Goal: Information Seeking & Learning: Learn about a topic

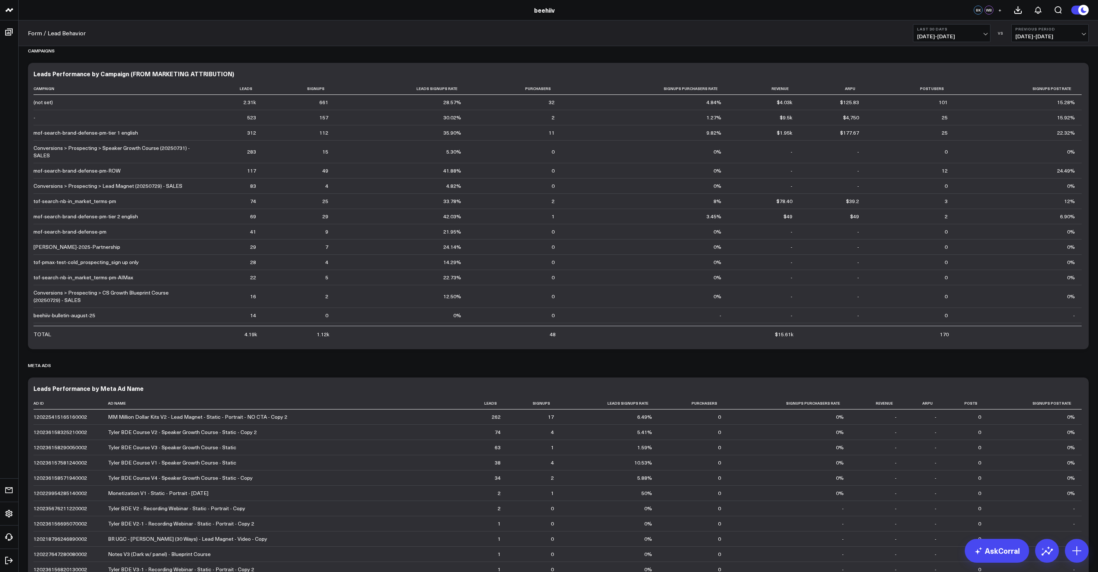
scroll to position [1716, 0]
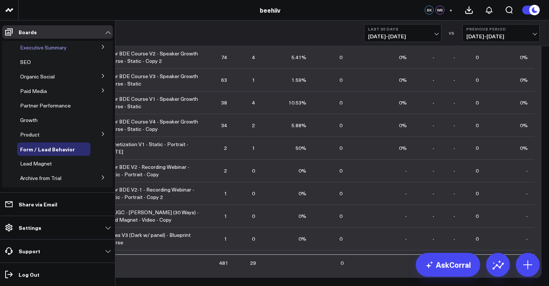
click at [78, 46] on div "Executive Summary" at bounding box center [53, 47] width 73 height 13
click at [49, 50] on span "Executive Summary" at bounding box center [43, 47] width 47 height 7
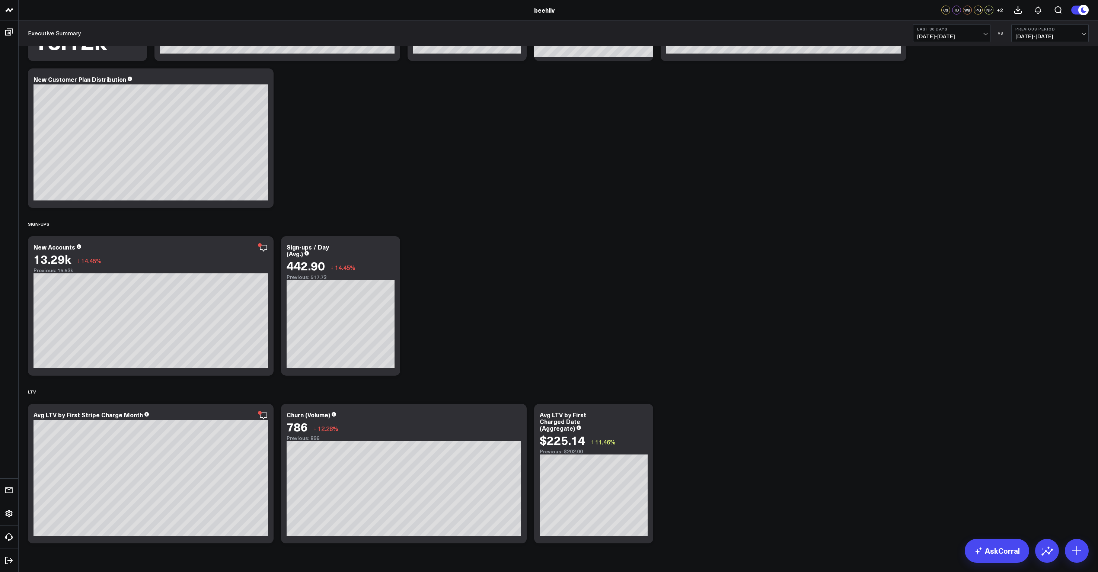
scroll to position [825, 0]
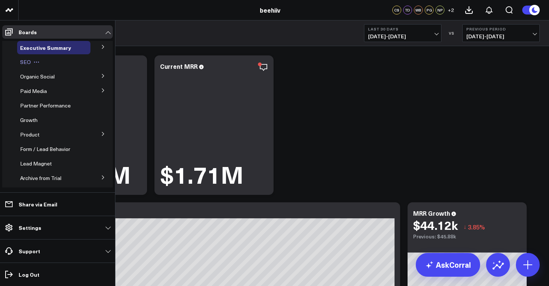
click at [46, 64] on div "SEO" at bounding box center [53, 61] width 73 height 13
click at [24, 64] on span "SEO" at bounding box center [25, 61] width 11 height 7
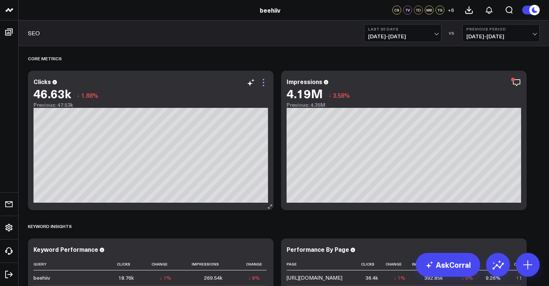
click at [265, 83] on icon at bounding box center [263, 82] width 9 height 9
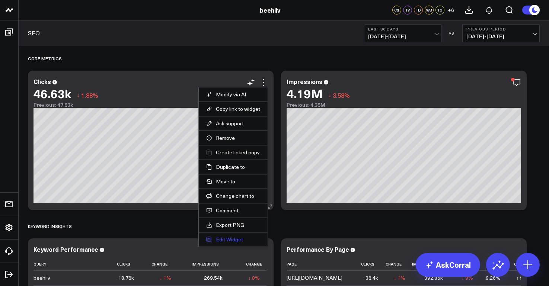
click at [239, 240] on button "Edit Widget" at bounding box center [233, 239] width 54 height 7
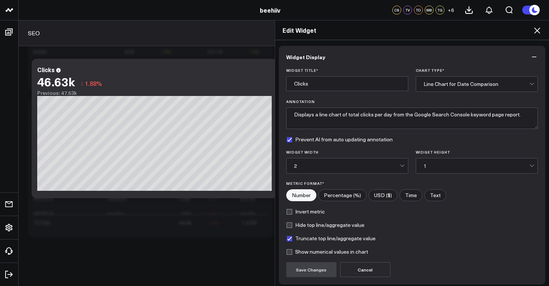
scroll to position [60, 0]
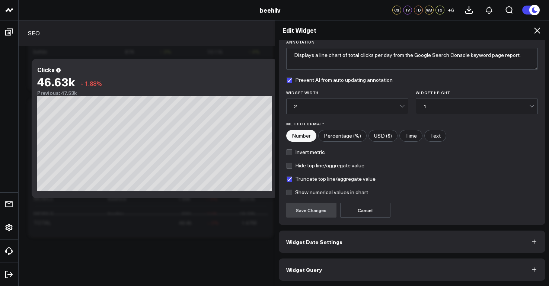
click at [525, 271] on button "Widget Query" at bounding box center [412, 270] width 267 height 22
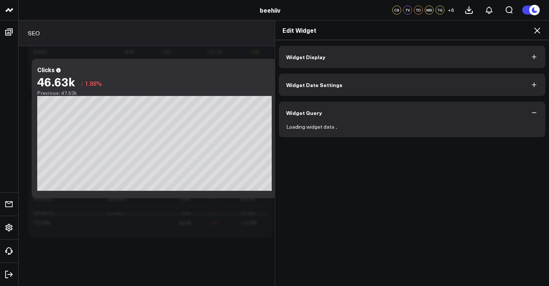
scroll to position [0, 0]
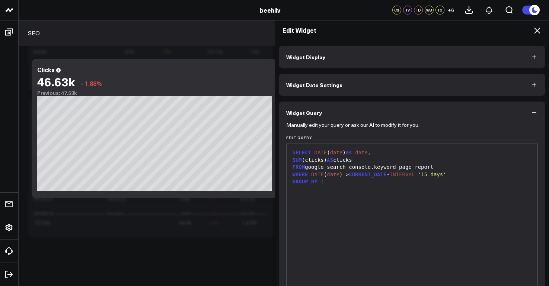
click at [364, 167] on div "FROM google_search_console.keyword_page_report" at bounding box center [412, 167] width 244 height 7
click at [340, 181] on div "GROUP BY 1" at bounding box center [412, 181] width 244 height 7
click at [7, 31] on div "Edit Widget Widget Display Widget Date Settings Widget Query Manually edit your…" at bounding box center [274, 153] width 549 height 266
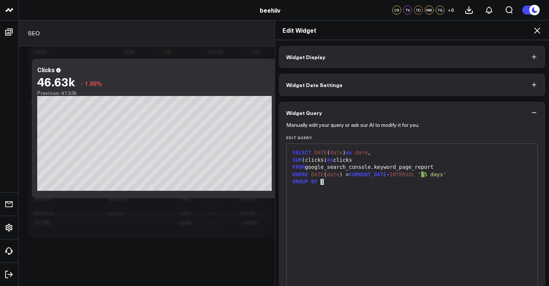
click at [7, 36] on div "Edit Widget Widget Display Widget Date Settings Widget Query Manually edit your…" at bounding box center [274, 153] width 549 height 266
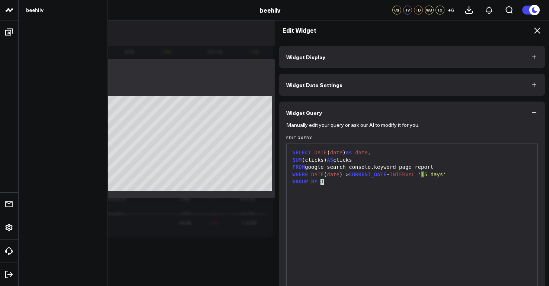
click at [9, 12] on icon at bounding box center [9, 10] width 9 height 9
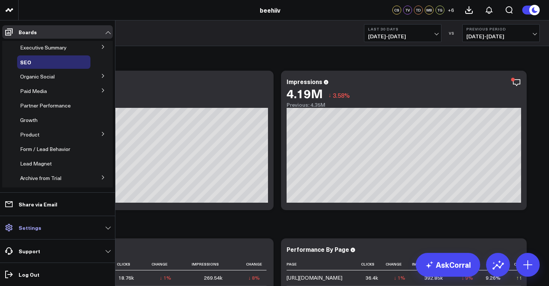
click at [72, 227] on link "Settings" at bounding box center [57, 227] width 111 height 13
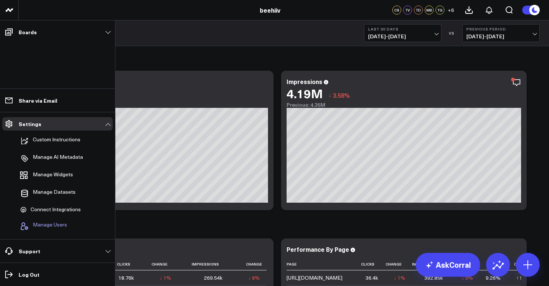
click at [61, 226] on span "Manage Users" at bounding box center [50, 226] width 34 height 9
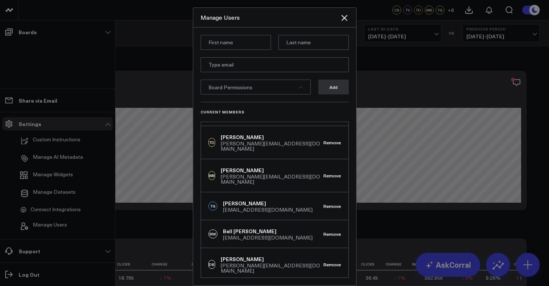
scroll to position [63, 0]
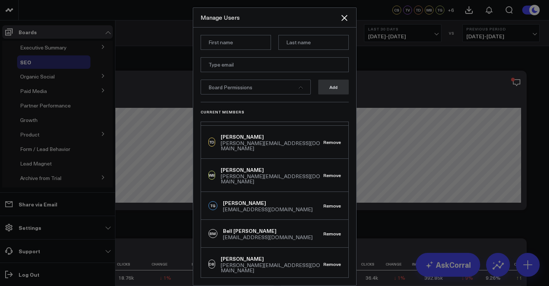
click at [54, 105] on div at bounding box center [274, 143] width 549 height 286
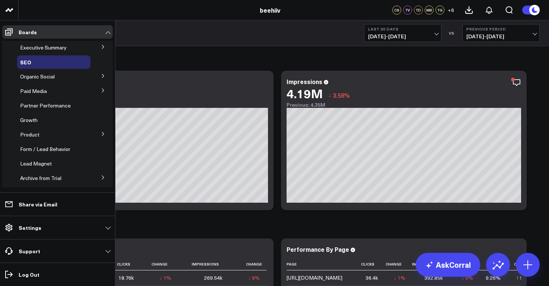
click at [102, 135] on icon at bounding box center [103, 134] width 2 height 4
click at [33, 148] on span "Boosts" at bounding box center [33, 147] width 16 height 7
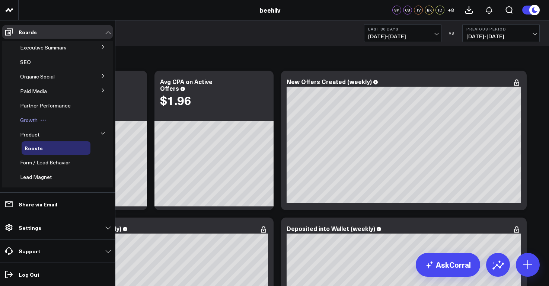
click at [34, 120] on span "Growth" at bounding box center [28, 119] width 17 height 7
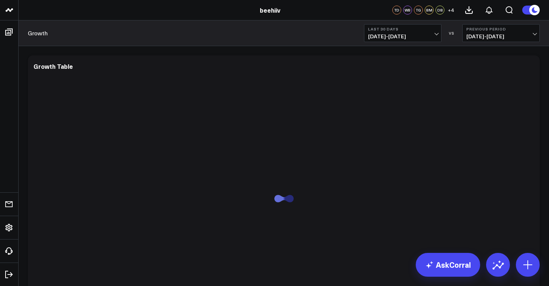
click at [451, 10] on span "+ 4" at bounding box center [451, 9] width 6 height 5
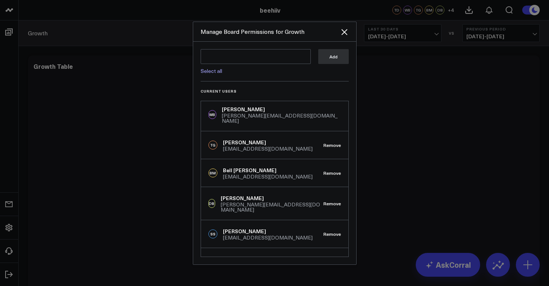
scroll to position [33, 0]
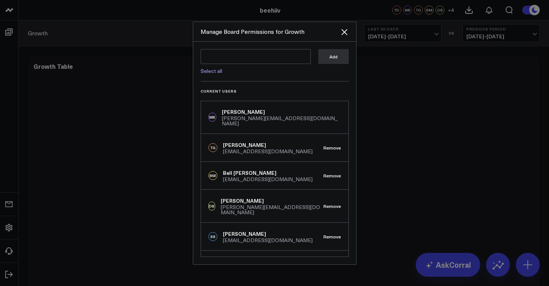
click at [9, 28] on div at bounding box center [274, 143] width 549 height 286
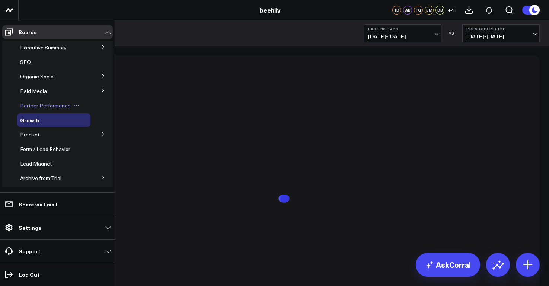
click at [45, 107] on span "Partner Performance" at bounding box center [45, 105] width 51 height 7
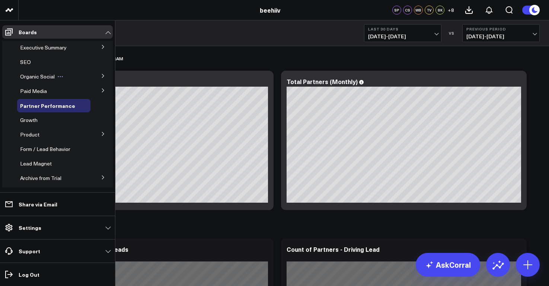
click at [45, 77] on span "Organic Social" at bounding box center [37, 76] width 35 height 7
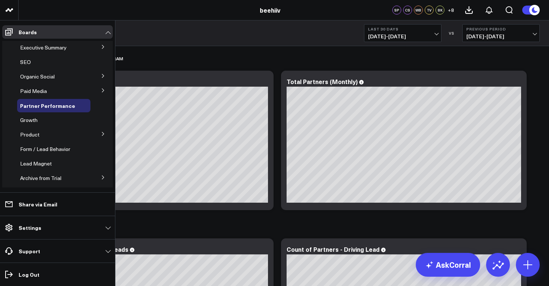
click at [101, 77] on icon at bounding box center [103, 76] width 4 height 4
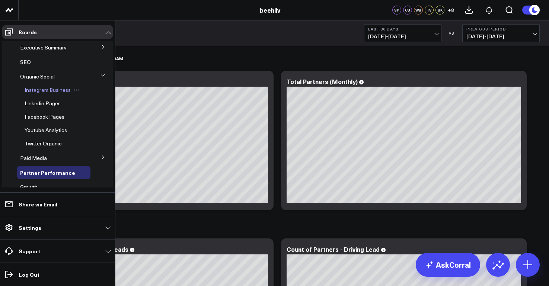
click at [61, 93] on span "Instagram Business" at bounding box center [48, 89] width 46 height 7
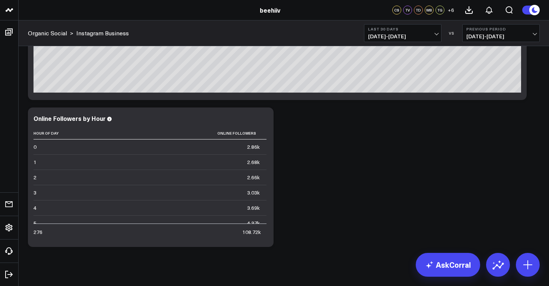
scroll to position [566, 0]
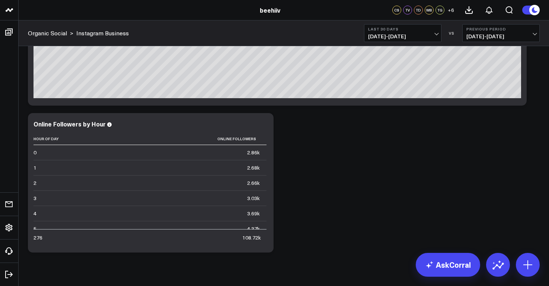
click at [435, 9] on div "TG" at bounding box center [439, 10] width 9 height 9
click at [450, 10] on span "+ 6" at bounding box center [451, 9] width 6 height 5
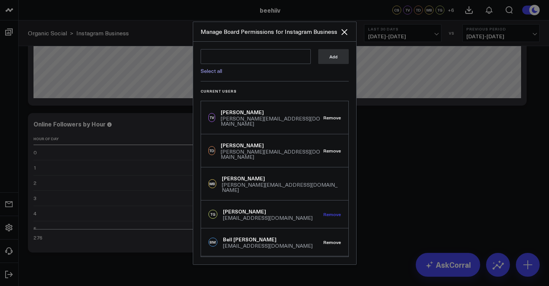
click at [329, 212] on button "Remove" at bounding box center [331, 214] width 17 height 5
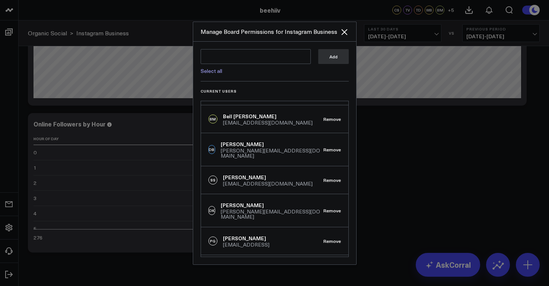
scroll to position [0, 0]
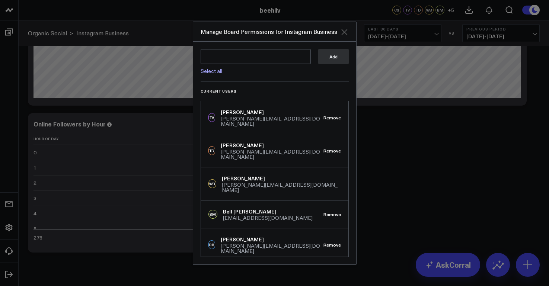
click at [345, 33] on icon "Close" at bounding box center [344, 32] width 6 height 6
